Goal: Task Accomplishment & Management: Complete application form

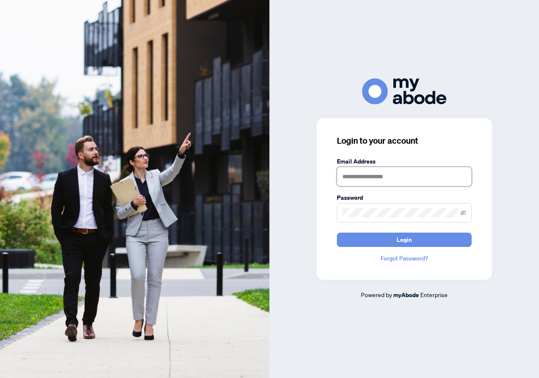
drag, startPoint x: 373, startPoint y: 177, endPoint x: 417, endPoint y: 175, distance: 44.3
click at [373, 177] on input "text" at bounding box center [404, 176] width 135 height 19
type input "**********"
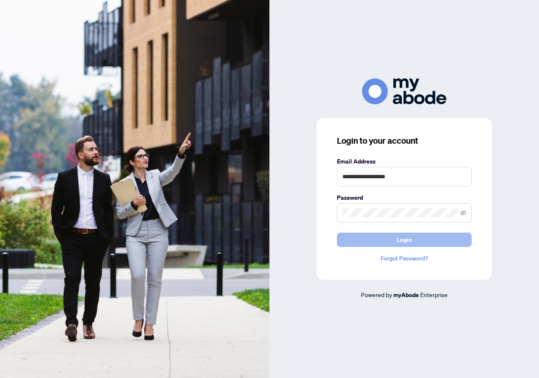
click at [390, 241] on button "Login" at bounding box center [404, 240] width 135 height 14
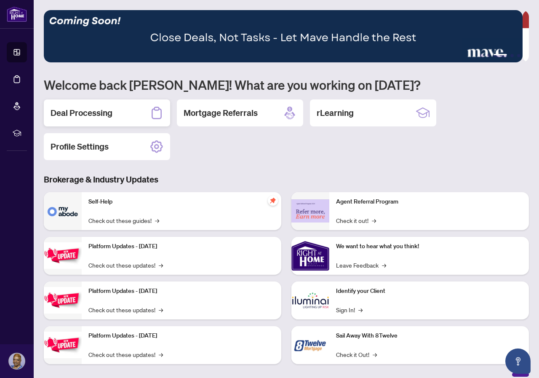
click at [97, 107] on h2 "Deal Processing" at bounding box center [82, 113] width 62 height 12
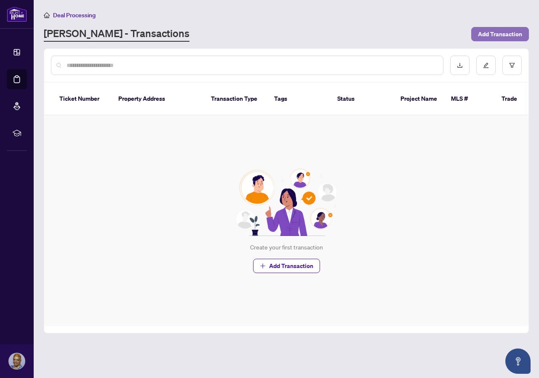
click at [503, 30] on span "Add Transaction" at bounding box center [500, 33] width 44 height 13
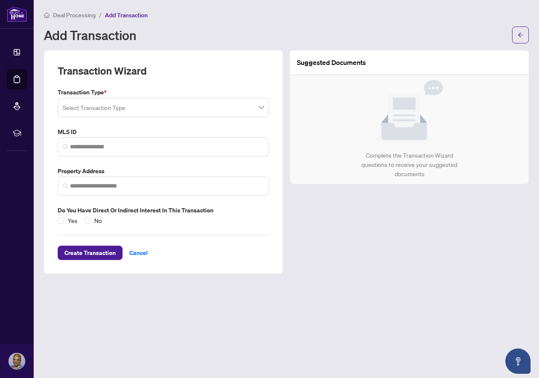
click at [260, 110] on span at bounding box center [163, 107] width 201 height 16
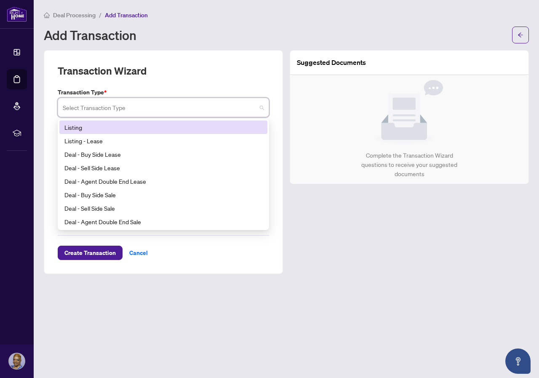
click at [78, 125] on div "Listing" at bounding box center [163, 127] width 198 height 9
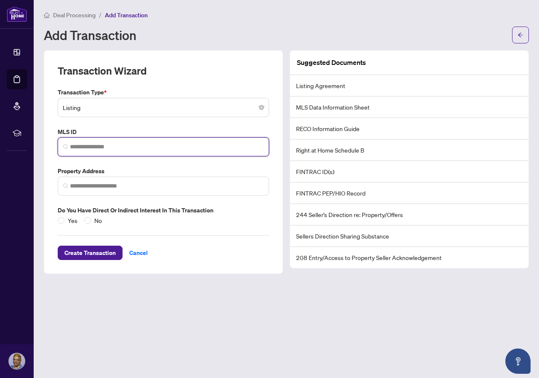
click at [96, 143] on input "search" at bounding box center [167, 146] width 194 height 9
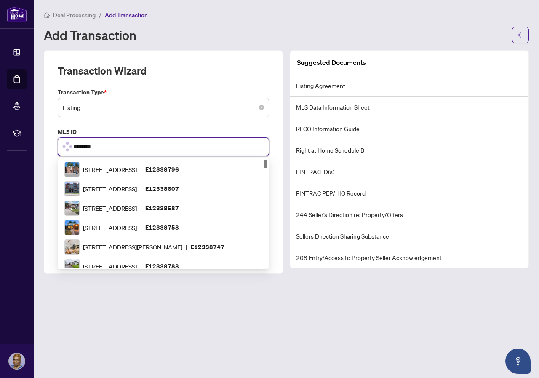
type input "*********"
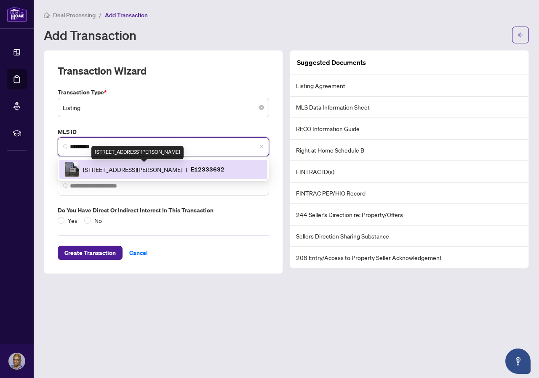
click at [88, 167] on span "936 Glen St, Oshawa, Ontario L1J 5Z7, Canada" at bounding box center [132, 169] width 99 height 9
type input "**********"
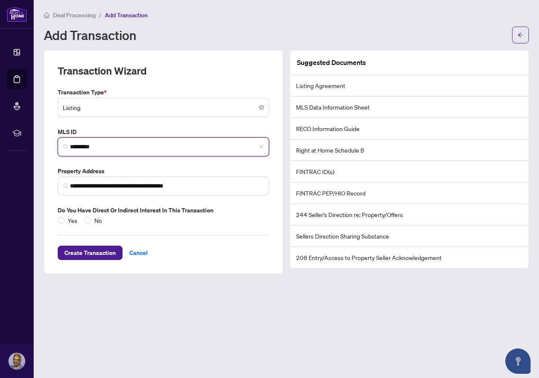
type input "*********"
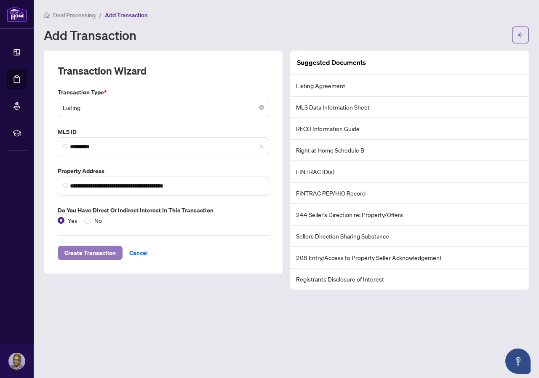
click at [86, 251] on span "Create Transaction" at bounding box center [89, 252] width 51 height 13
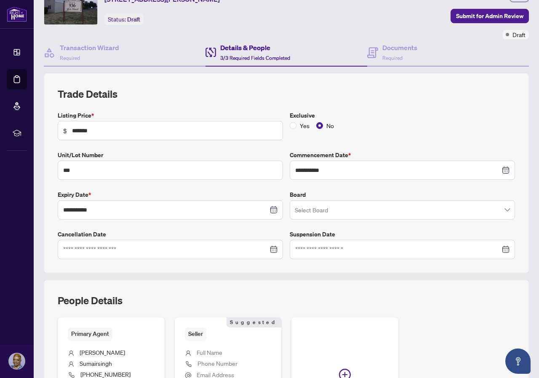
scroll to position [84, 0]
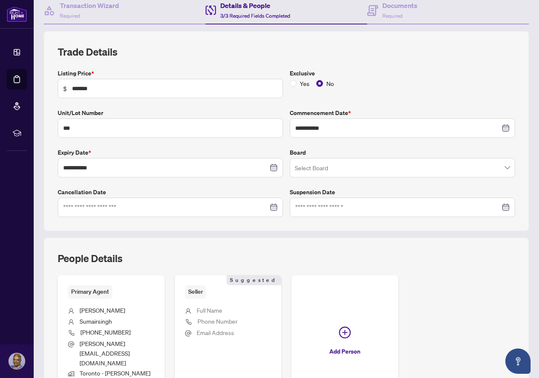
click at [498, 169] on span at bounding box center [402, 168] width 215 height 16
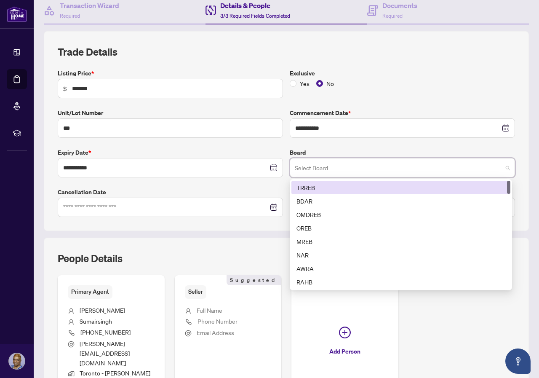
click at [310, 186] on div "TRREB" at bounding box center [401, 187] width 209 height 9
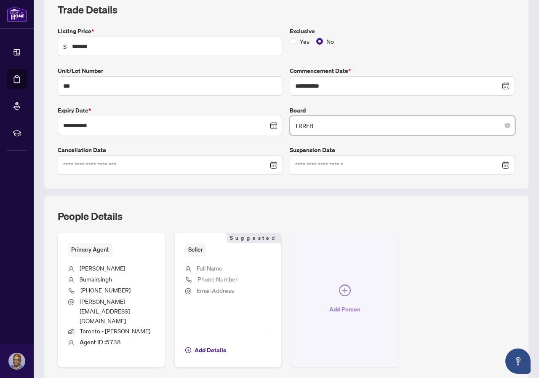
scroll to position [169, 0]
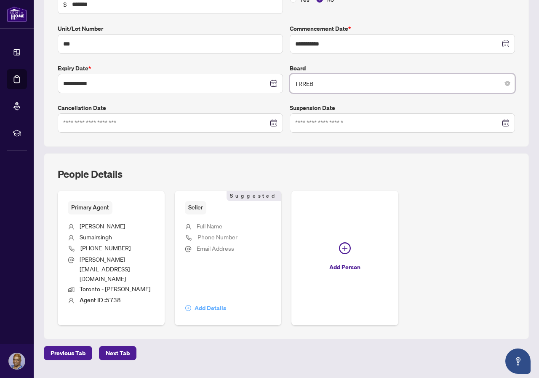
click at [226, 301] on span "Add Details" at bounding box center [211, 307] width 32 height 13
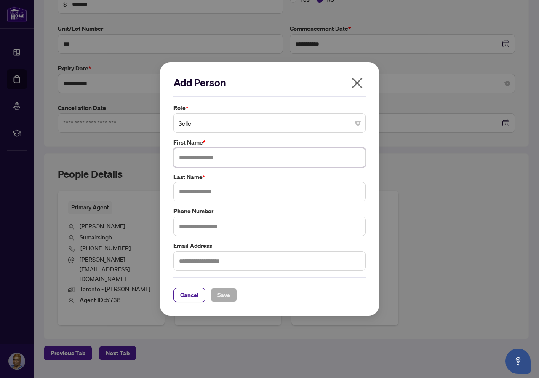
click at [224, 158] on input "text" at bounding box center [270, 157] width 192 height 19
type input "******"
type input "****"
click at [209, 227] on input "text" at bounding box center [270, 226] width 192 height 19
click at [243, 227] on input "text" at bounding box center [270, 226] width 192 height 19
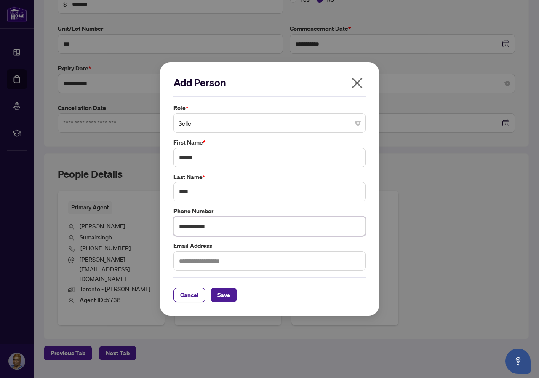
type input "**********"
click at [206, 267] on input "text" at bounding box center [270, 260] width 192 height 19
type input "**********"
click at [222, 294] on span "Save" at bounding box center [223, 294] width 13 height 13
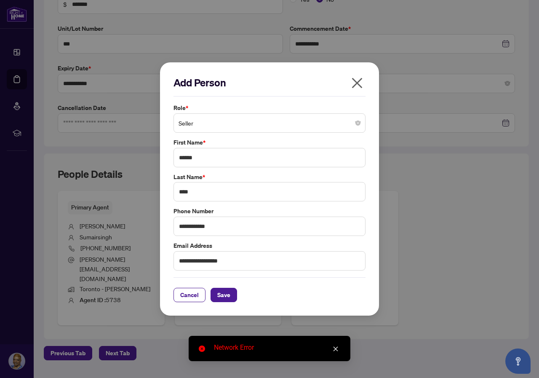
click at [336, 346] on icon "close" at bounding box center [336, 349] width 6 height 6
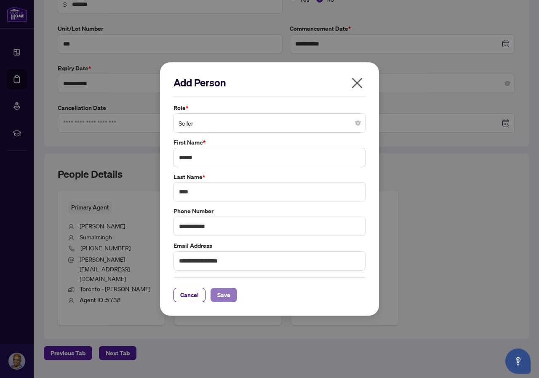
click at [223, 294] on span "Save" at bounding box center [223, 294] width 13 height 13
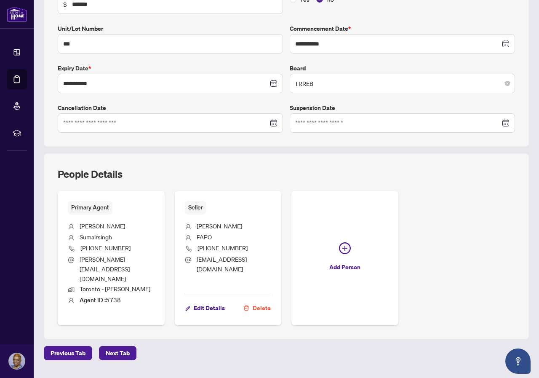
scroll to position [171, 0]
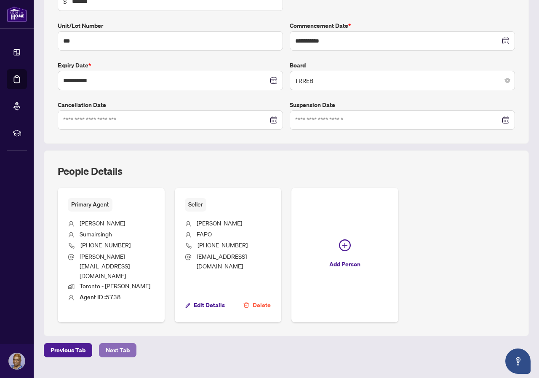
click at [120, 343] on span "Next Tab" at bounding box center [118, 349] width 24 height 13
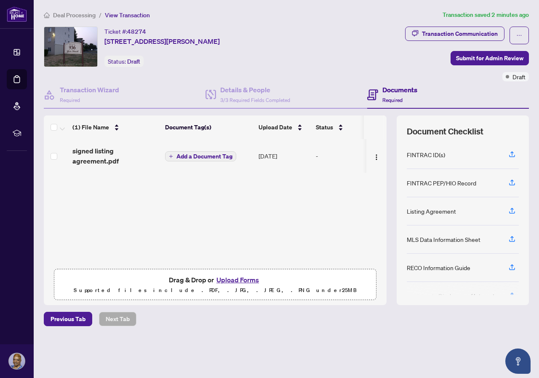
click at [176, 155] on button "Add a Document Tag" at bounding box center [200, 156] width 71 height 10
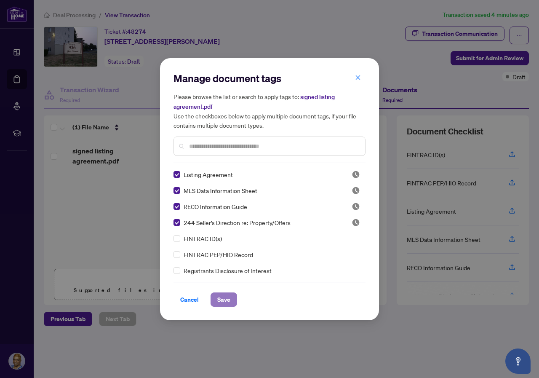
click at [225, 298] on span "Save" at bounding box center [223, 299] width 13 height 13
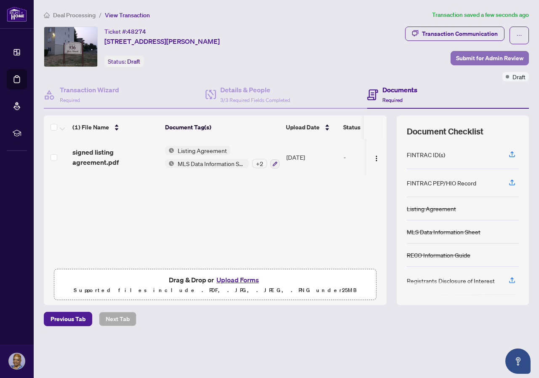
click at [482, 54] on span "Submit for Admin Review" at bounding box center [489, 57] width 67 height 13
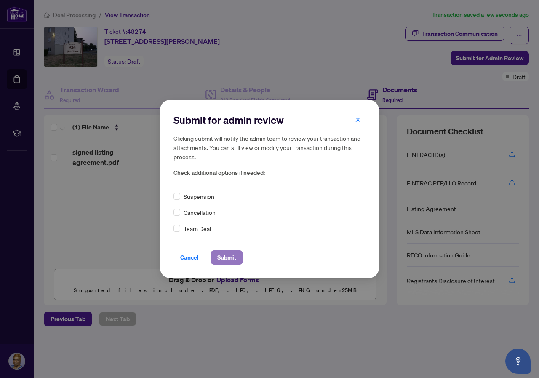
click at [227, 254] on span "Submit" at bounding box center [226, 257] width 19 height 13
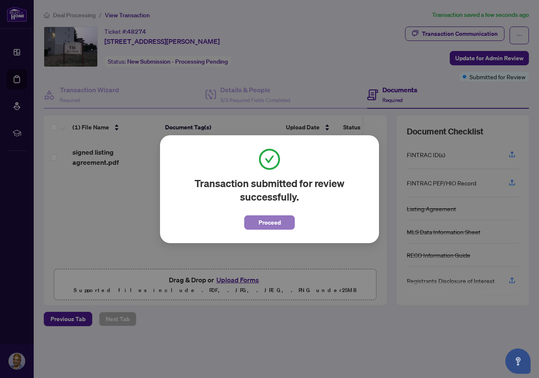
click at [266, 221] on span "Proceed" at bounding box center [270, 222] width 22 height 13
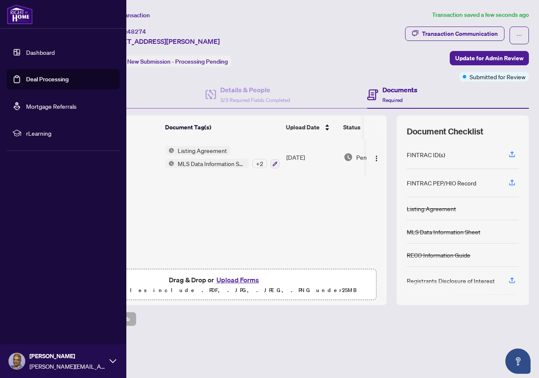
click at [40, 49] on link "Dashboard" at bounding box center [40, 52] width 29 height 8
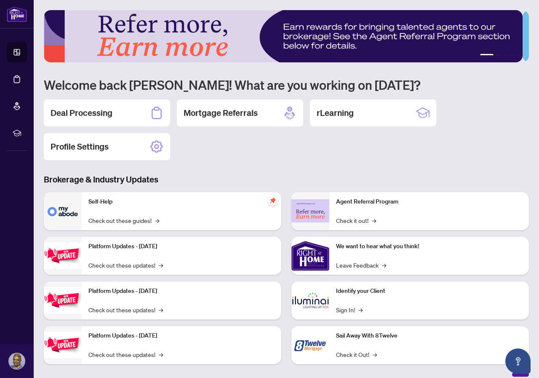
scroll to position [8, 0]
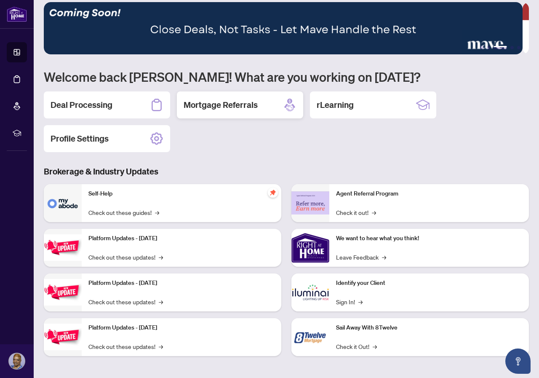
click at [233, 103] on h2 "Mortgage Referrals" at bounding box center [221, 105] width 74 height 12
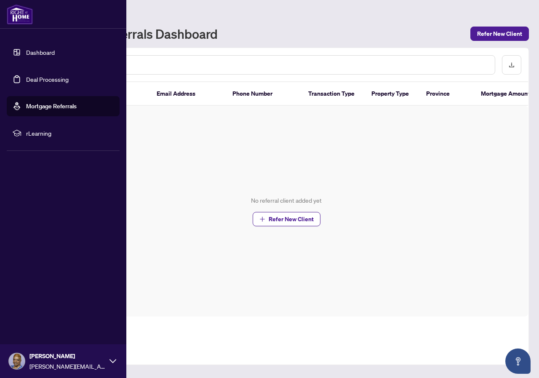
click at [49, 51] on link "Dashboard" at bounding box center [40, 52] width 29 height 8
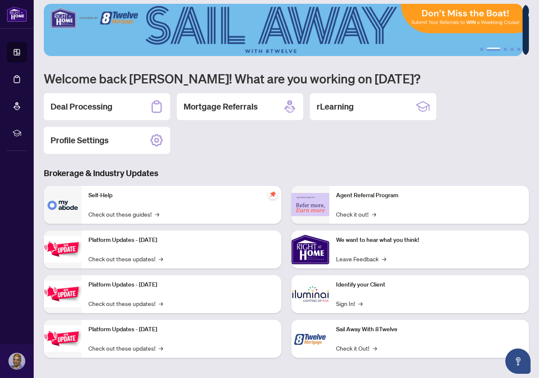
scroll to position [8, 0]
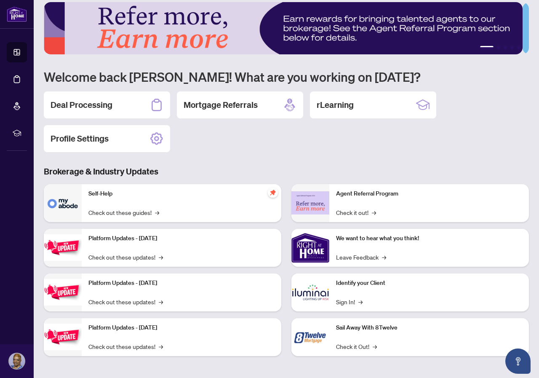
click at [355, 280] on p "Identify your Client" at bounding box center [429, 282] width 186 height 9
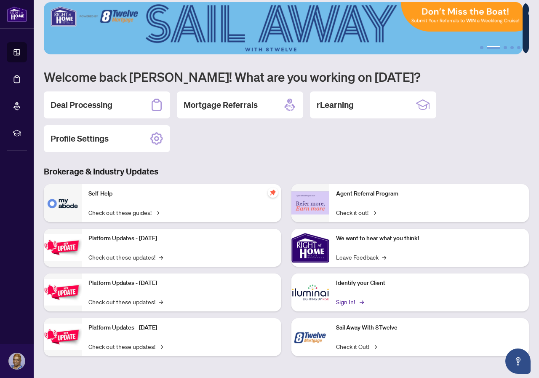
click at [338, 300] on link "Sign In! →" at bounding box center [349, 301] width 27 height 9
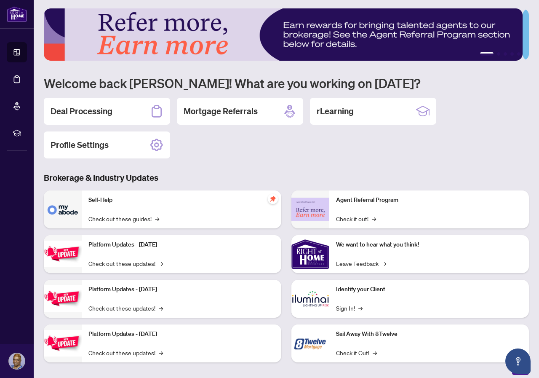
scroll to position [0, 0]
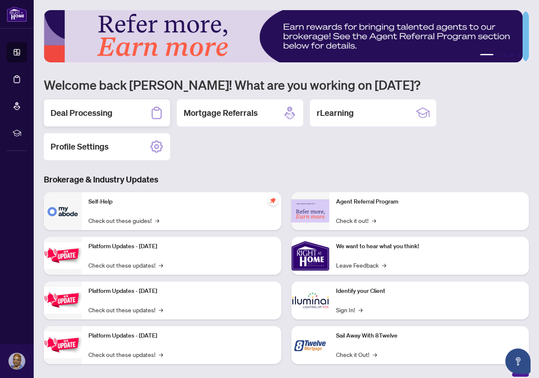
click at [91, 111] on h2 "Deal Processing" at bounding box center [82, 113] width 62 height 12
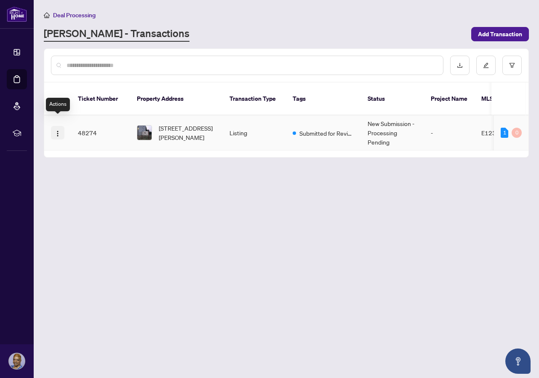
click at [56, 130] on img "button" at bounding box center [57, 133] width 7 height 7
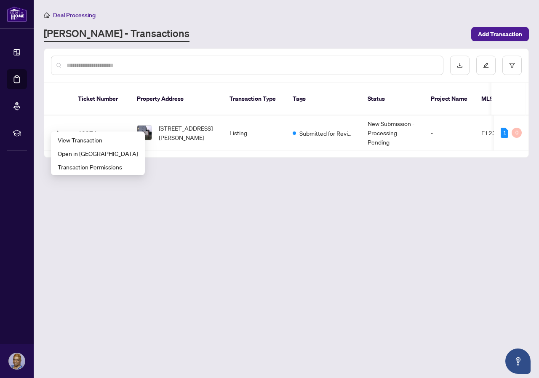
click at [217, 241] on main "Deal Processing RAHR - Transactions Add Transaction Ticket Number Property Addr…" at bounding box center [287, 189] width 506 height 378
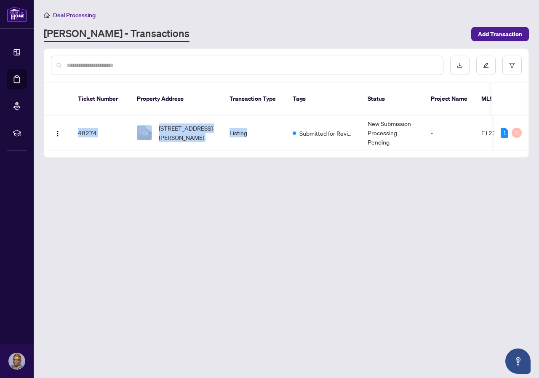
drag, startPoint x: 289, startPoint y: 139, endPoint x: 353, endPoint y: 146, distance: 64.3
click at [353, 146] on div "Ticket Number Property Address Transaction Type Tags Status Project Name MLS # …" at bounding box center [286, 120] width 484 height 75
drag, startPoint x: 389, startPoint y: 197, endPoint x: 437, endPoint y: 181, distance: 50.2
click at [389, 198] on main "Deal Processing RAHR - Transactions Add Transaction Ticket Number Property Addr…" at bounding box center [287, 189] width 506 height 378
click at [399, 229] on main "Deal Processing RAHR - Transactions Add Transaction Ticket Number Property Addr…" at bounding box center [287, 189] width 506 height 378
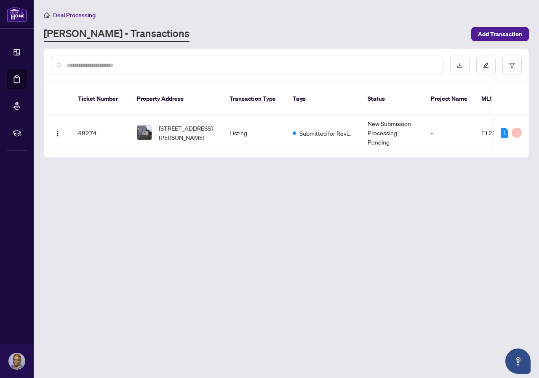
click at [433, 230] on main "Deal Processing RAHR - Transactions Add Transaction Ticket Number Property Addr…" at bounding box center [287, 189] width 506 height 378
click at [240, 123] on td "Listing" at bounding box center [254, 132] width 63 height 35
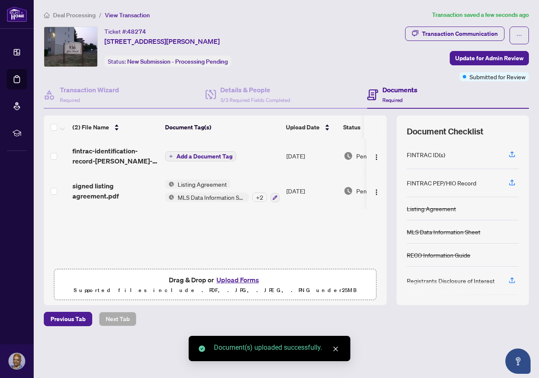
click at [216, 156] on span "Add a Document Tag" at bounding box center [205, 156] width 56 height 6
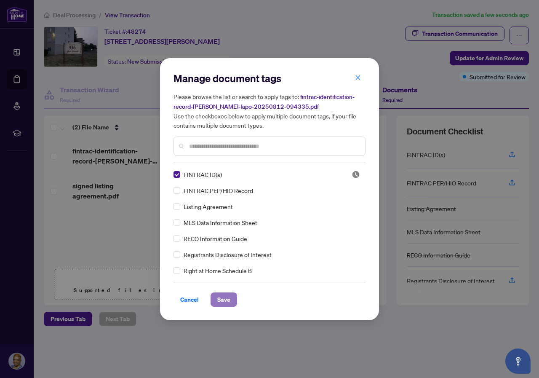
click at [224, 300] on span "Save" at bounding box center [223, 299] width 13 height 13
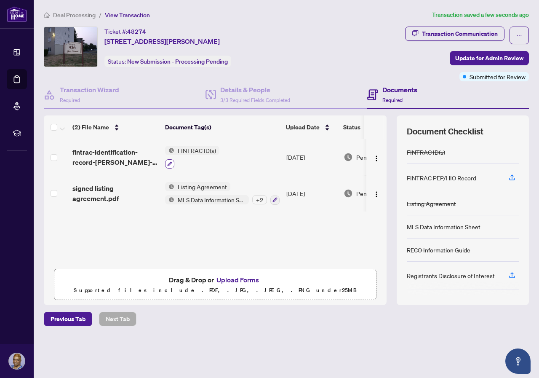
click at [170, 161] on icon "button" at bounding box center [169, 163] width 5 height 5
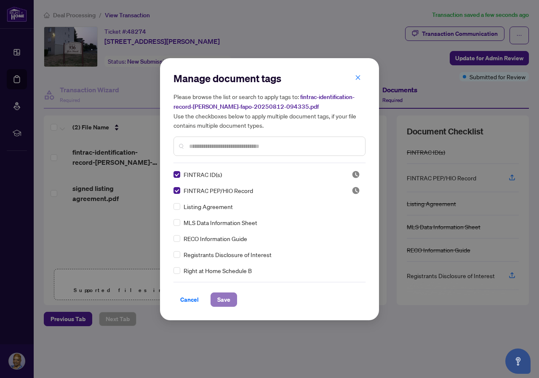
click at [225, 299] on span "Save" at bounding box center [223, 299] width 13 height 13
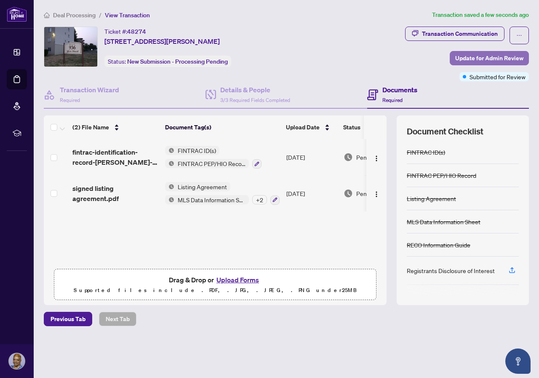
click at [495, 54] on span "Update for Admin Review" at bounding box center [489, 57] width 68 height 13
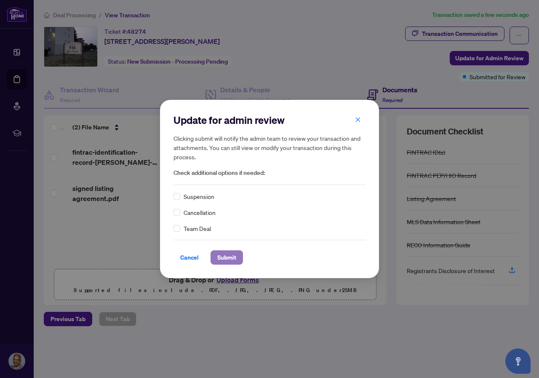
click at [229, 256] on span "Submit" at bounding box center [226, 257] width 19 height 13
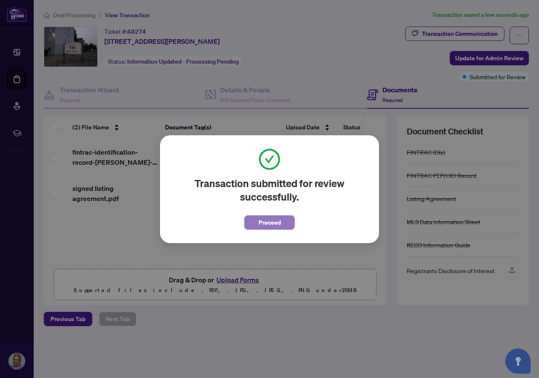
click at [268, 222] on span "Proceed" at bounding box center [270, 222] width 22 height 13
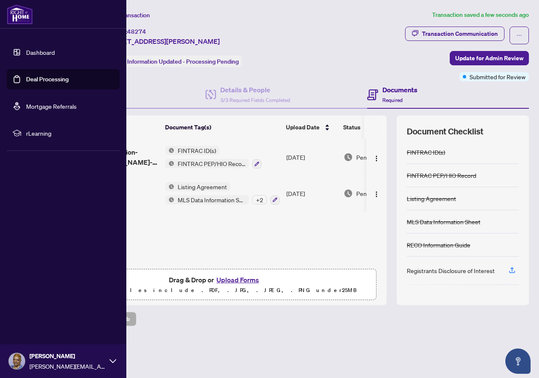
click at [26, 51] on link "Dashboard" at bounding box center [40, 52] width 29 height 8
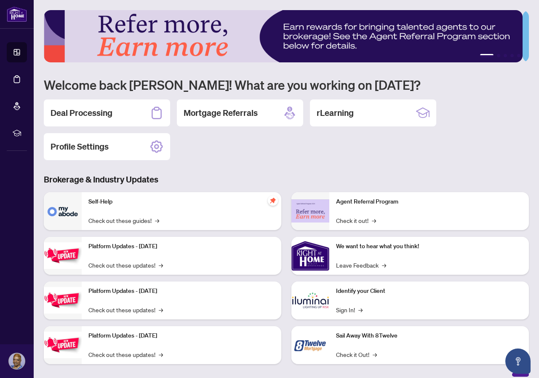
click at [213, 156] on div "Deal Processing Mortgage Referrals rLearning Profile Settings" at bounding box center [286, 129] width 485 height 61
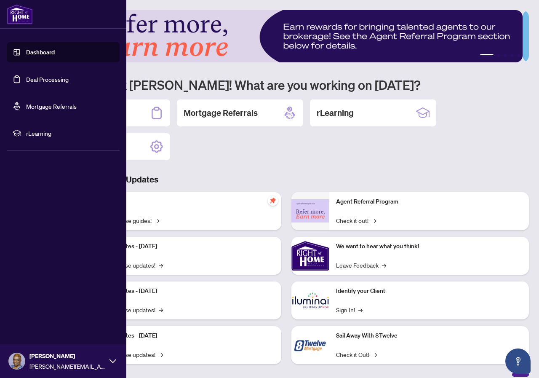
click at [112, 361] on icon at bounding box center [113, 361] width 7 height 7
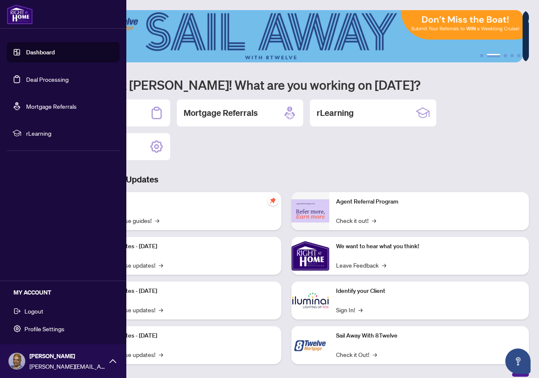
click at [72, 247] on div "Dashboard Deal Processing Mortgage Referrals rLearning Lisa Sumairsingh lisa.s.…" at bounding box center [63, 189] width 126 height 378
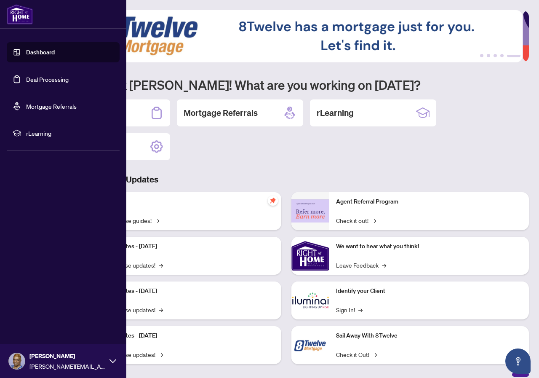
click at [115, 364] on icon at bounding box center [113, 361] width 7 height 7
click at [42, 308] on span "Logout" at bounding box center [33, 310] width 19 height 13
